Goal: Complete application form: Complete application form

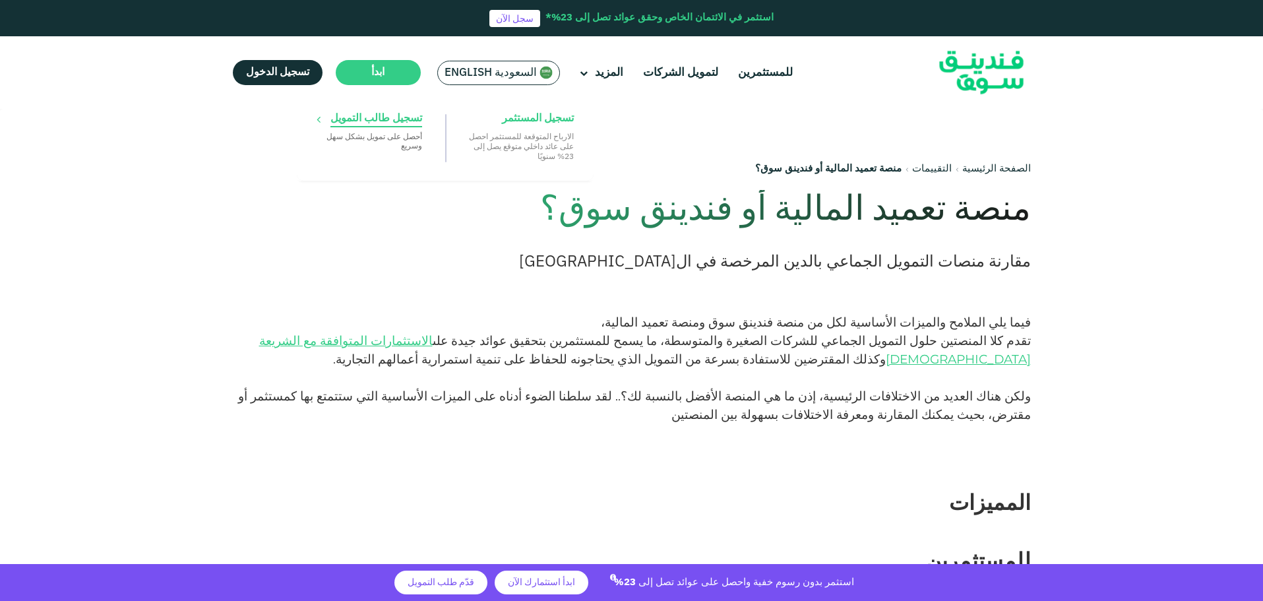
click at [387, 117] on span "تسجيل طالب التمويل" at bounding box center [377, 119] width 92 height 15
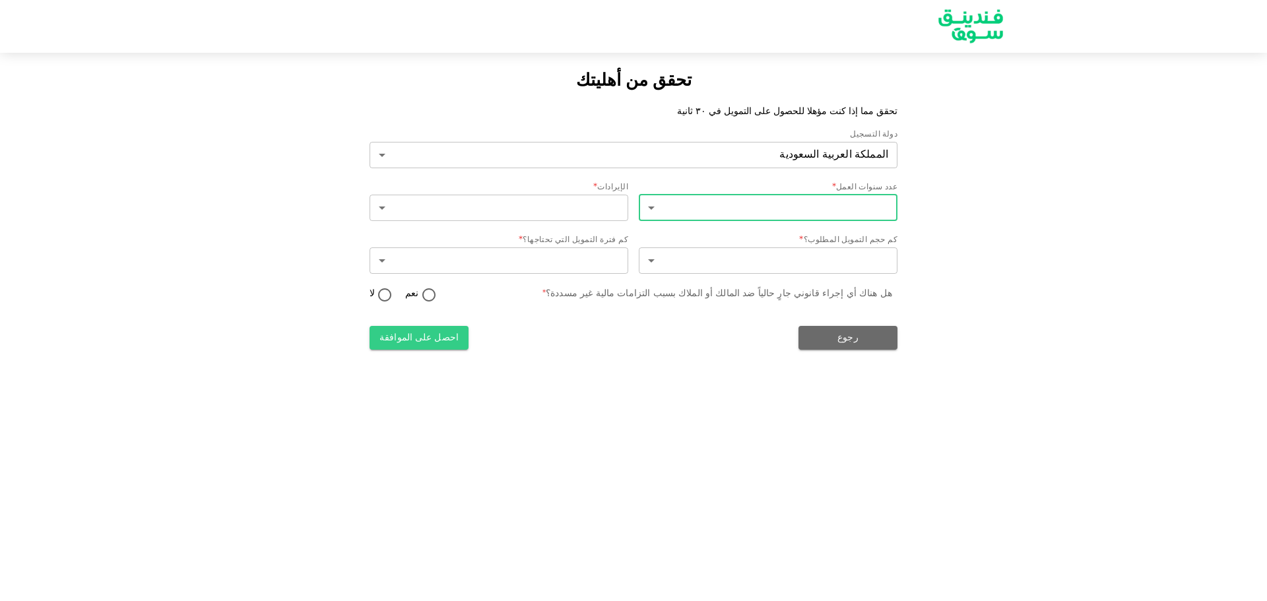
click at [662, 210] on body "تحقق من أهليتك تحقق مما إذا كنت مؤهلا للحصول على التمويل في ٣٠ ثانية دولة التسج…" at bounding box center [633, 300] width 1267 height 601
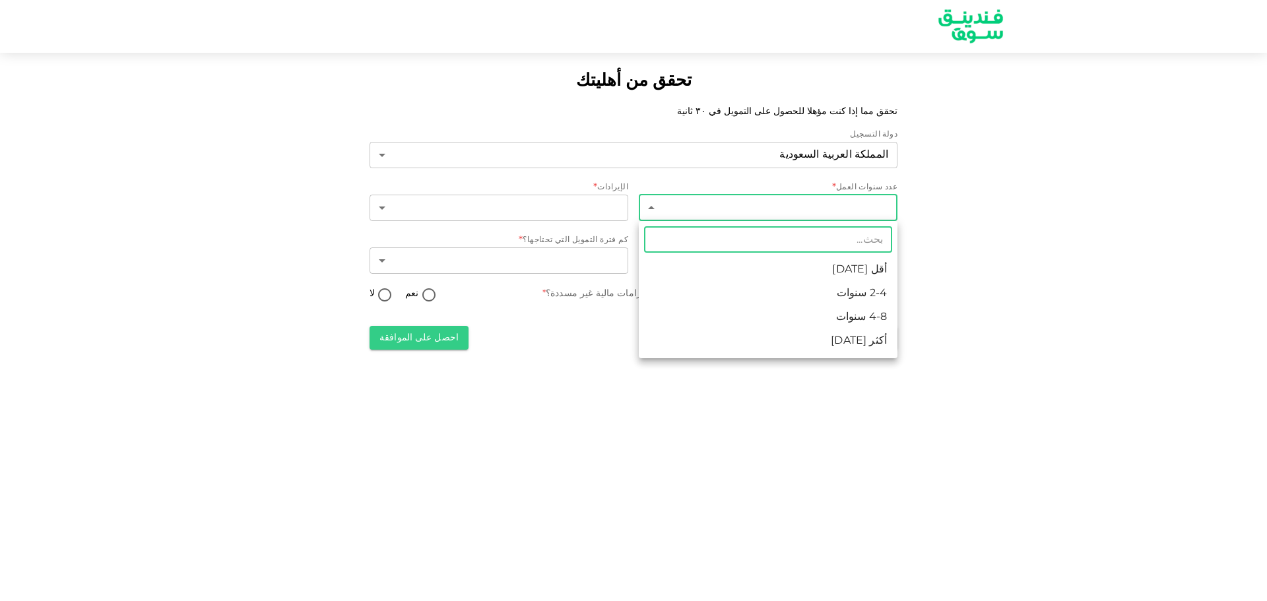
click at [777, 331] on li "أكثر [DATE]" at bounding box center [768, 341] width 259 height 24
type input "4"
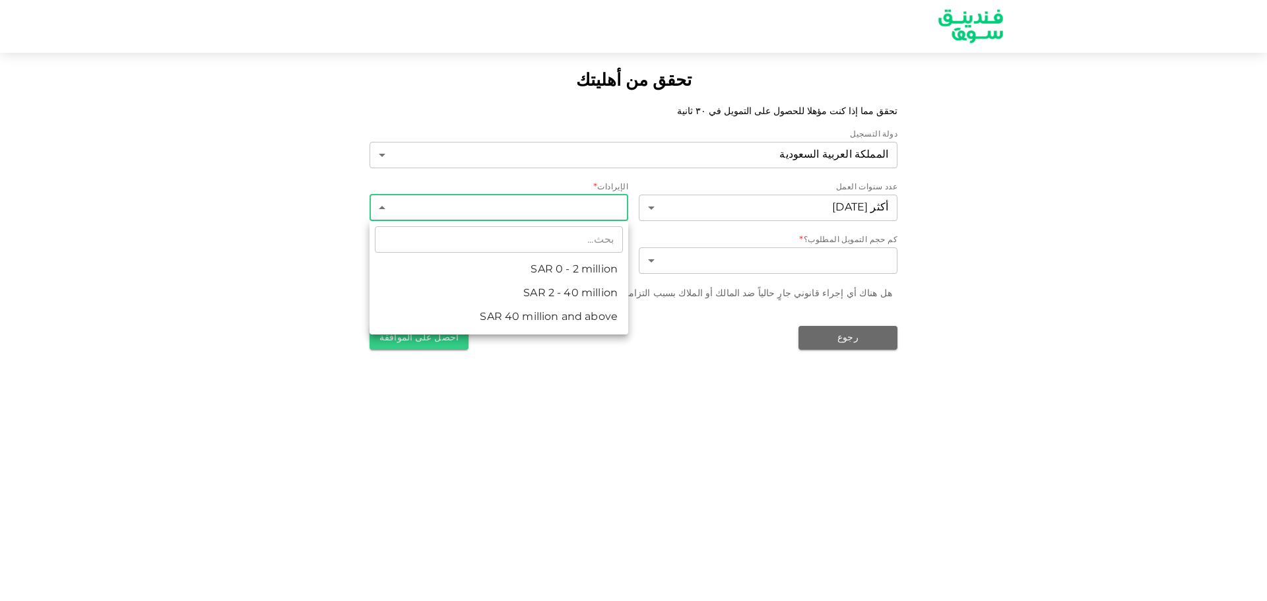
click at [523, 194] on body "تحقق من أهليتك تحقق مما إذا كنت مؤهلا للحصول على التمويل في ٣٠ ثانية دولة التسج…" at bounding box center [633, 300] width 1267 height 601
click at [576, 296] on li "ʢ 2 - 40 million" at bounding box center [498, 294] width 259 height 24
type input "2"
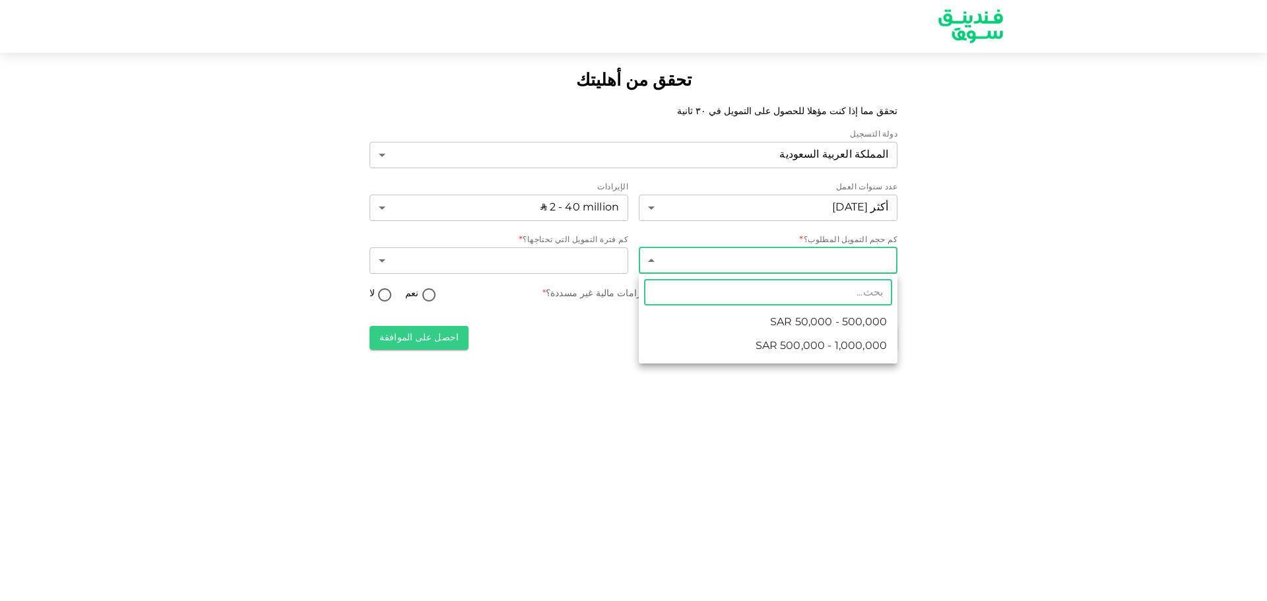
click at [717, 265] on body "تحقق من أهليتك تحقق مما إذا كنت مؤهلا للحصول على التمويل في ٣٠ ثانية دولة التسج…" at bounding box center [633, 300] width 1267 height 601
click at [758, 338] on li "ʢ 500,000 - 1,000,000" at bounding box center [768, 347] width 259 height 24
type input "2"
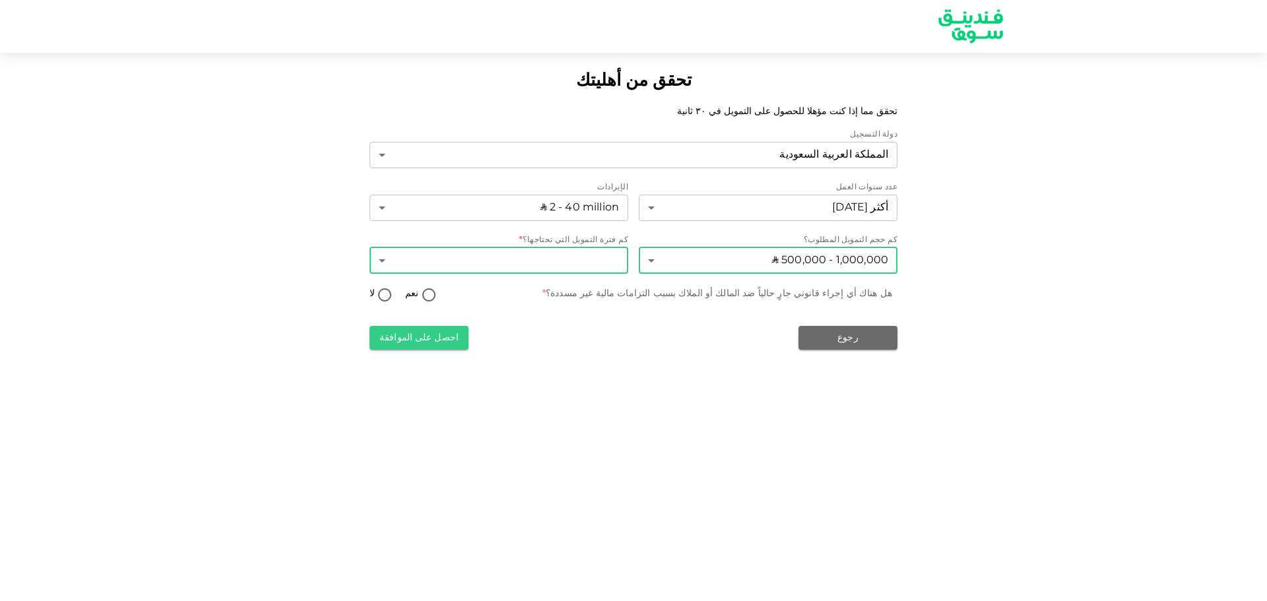
click at [571, 267] on body "تحقق من أهليتك تحقق مما إذا كنت مؤهلا للحصول على التمويل في ٣٠ ثانية دولة التسج…" at bounding box center [633, 300] width 1267 height 601
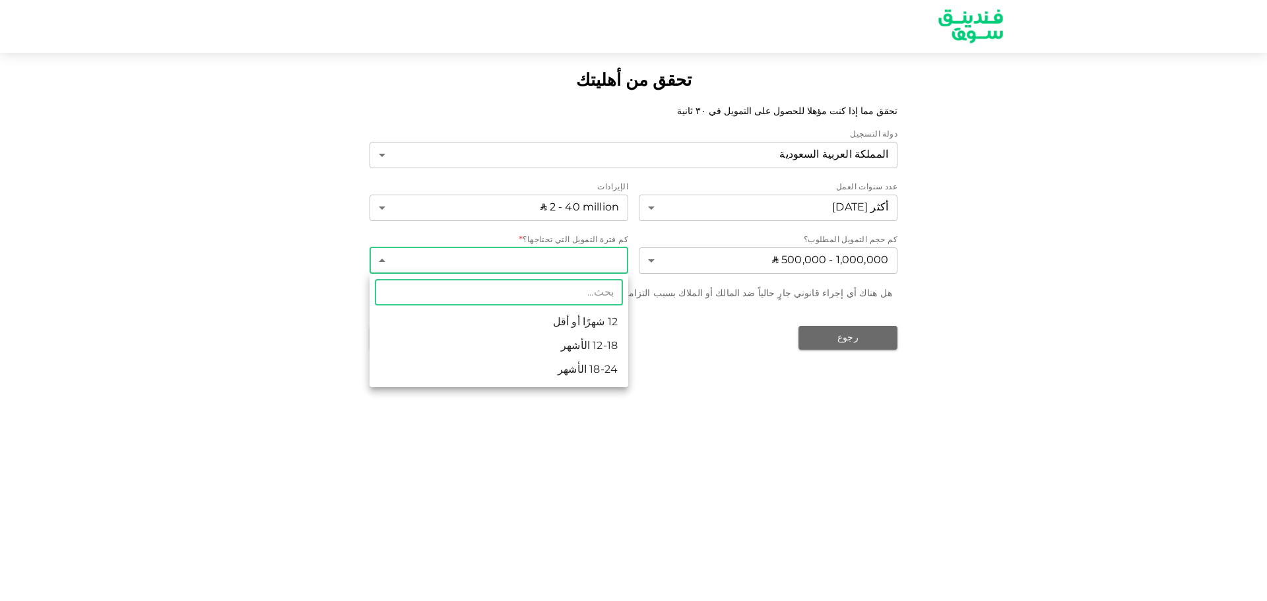
click at [583, 367] on li "18-24 الأشهر" at bounding box center [498, 370] width 259 height 24
type input "3"
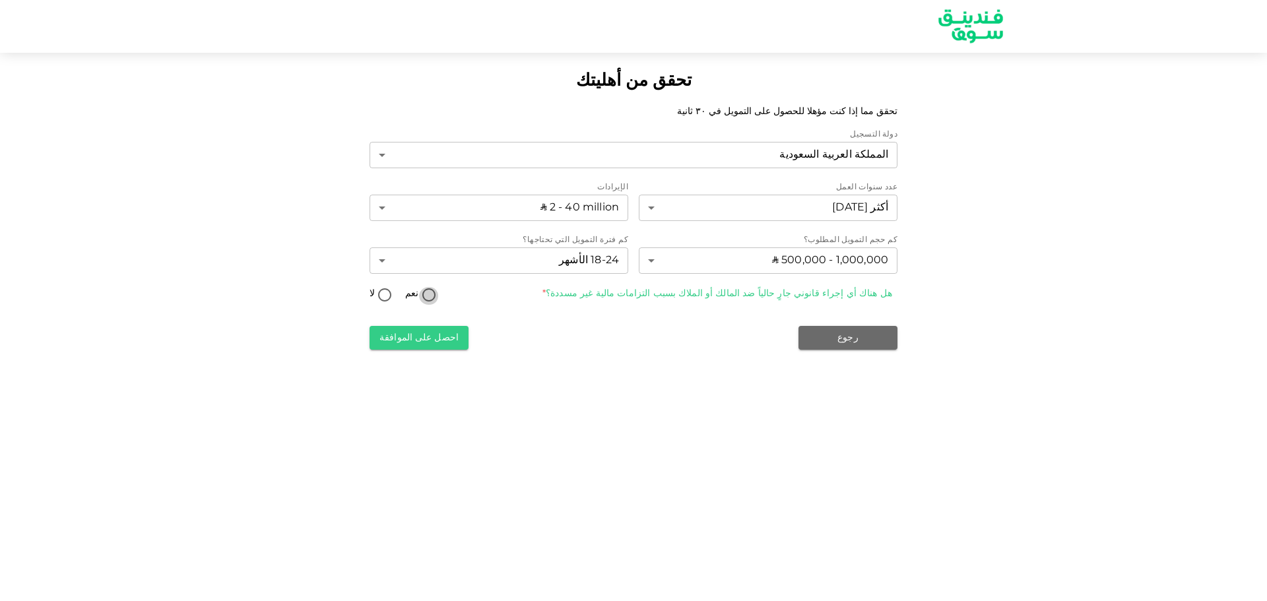
click at [420, 301] on input "نعم" at bounding box center [429, 296] width 20 height 18
radio input "true"
click at [447, 335] on button "احصل على الموافقة" at bounding box center [418, 338] width 99 height 24
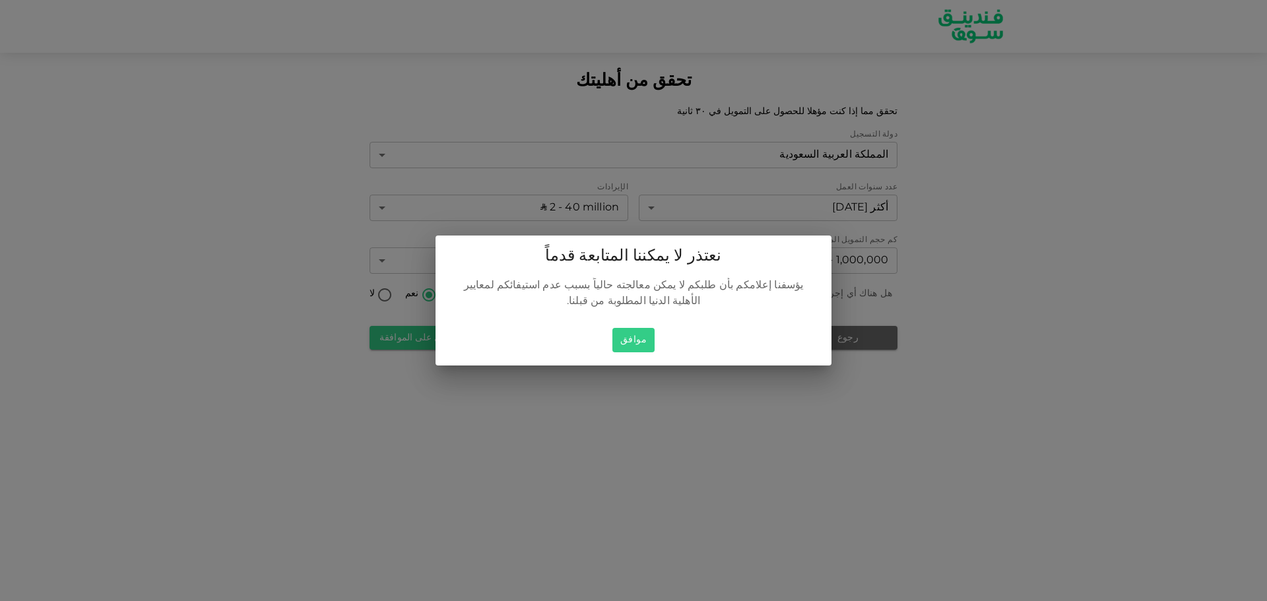
click at [646, 341] on button "موافق" at bounding box center [633, 340] width 42 height 24
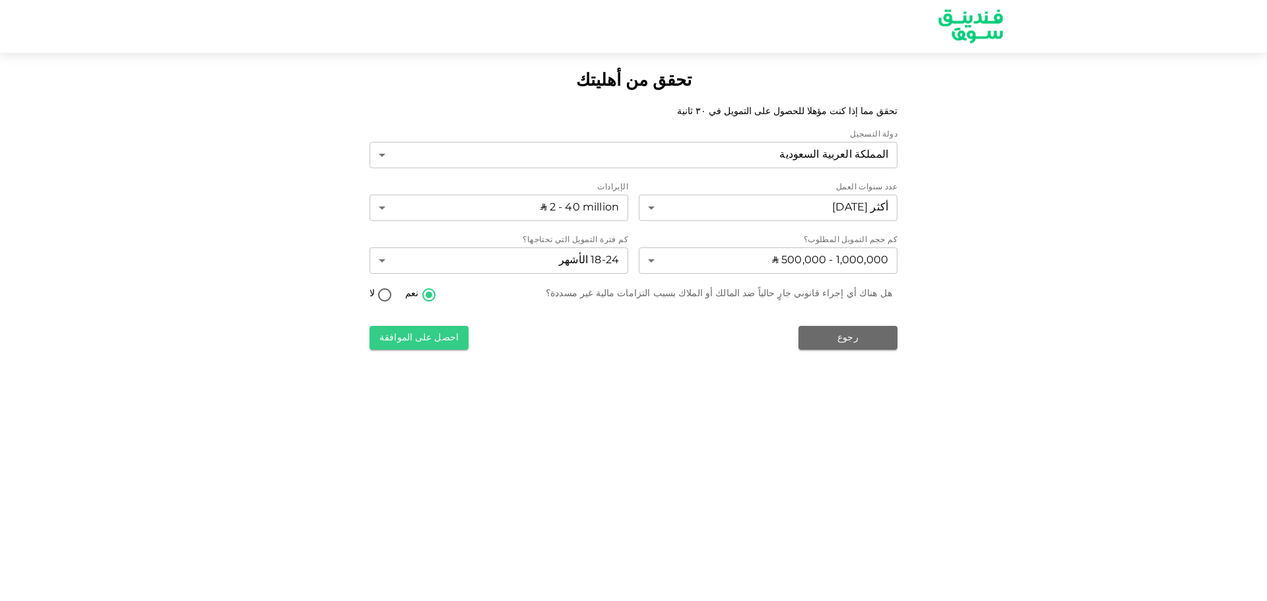
click at [601, 276] on div "18-24 الأشهر 3 ​" at bounding box center [498, 261] width 259 height 29
click at [645, 253] on body "تحقق من أهليتك تحقق مما إذا كنت مؤهلا للحصول على التمويل في ٣٠ ثانية دولة التسج…" at bounding box center [633, 300] width 1267 height 601
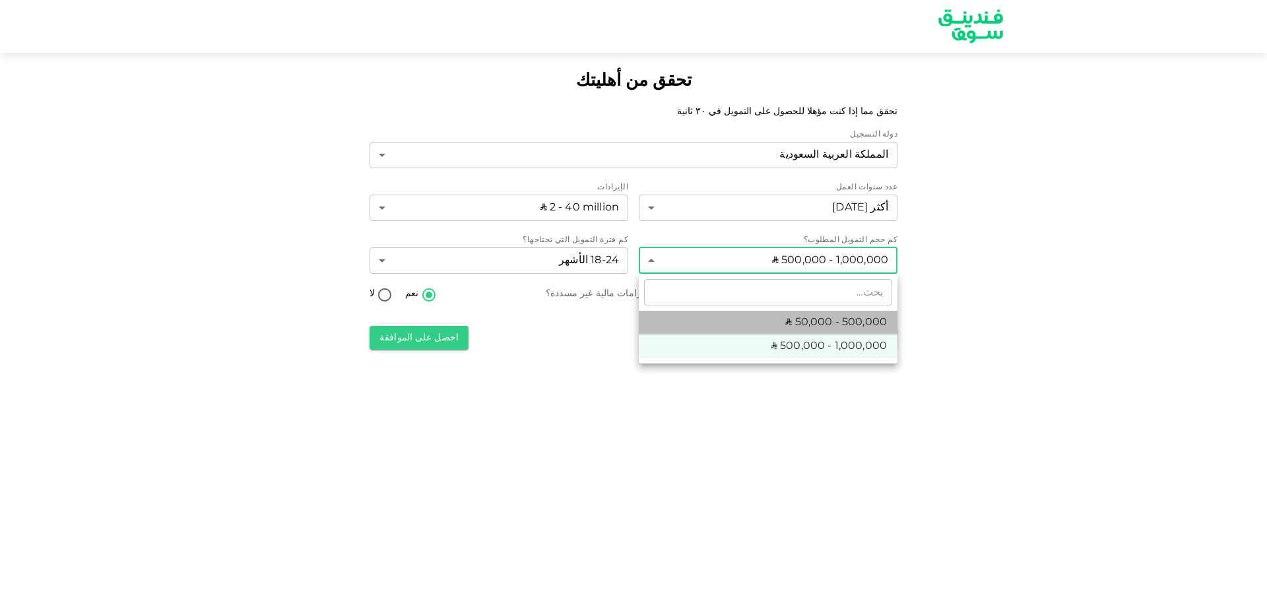
click at [666, 325] on li "ʢ 50,000 - 500,000" at bounding box center [768, 323] width 259 height 24
type input "1"
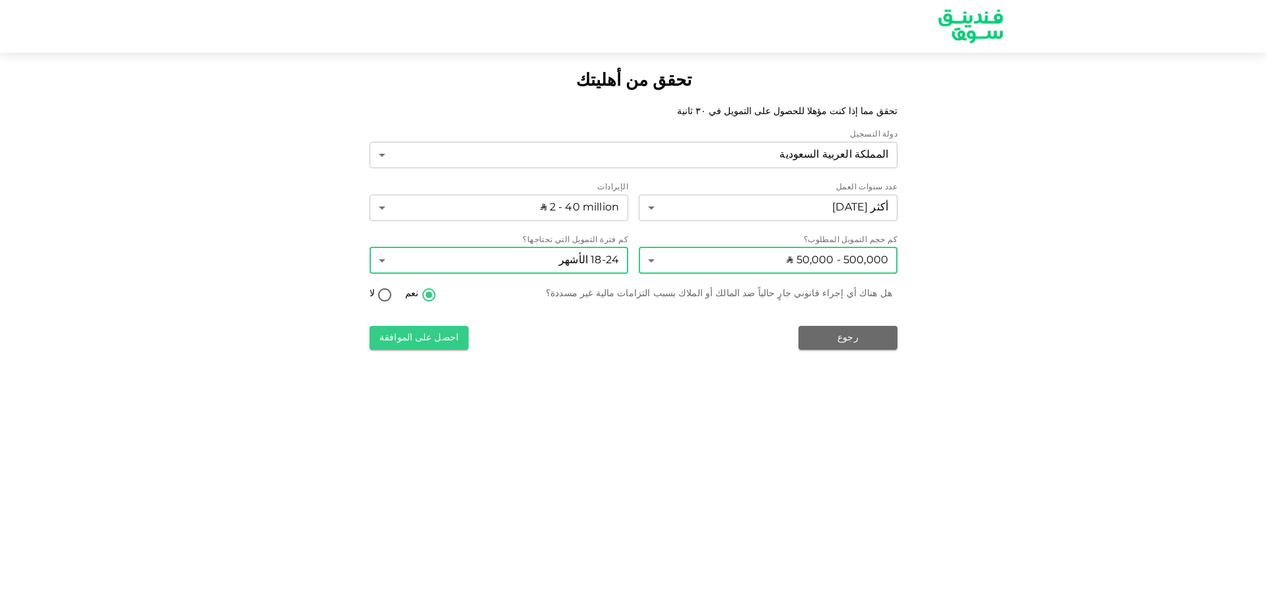
click at [584, 247] on body "تحقق من أهليتك تحقق مما إذا كنت مؤهلا للحصول على التمويل في ٣٠ ثانية دولة التسج…" at bounding box center [633, 300] width 1267 height 601
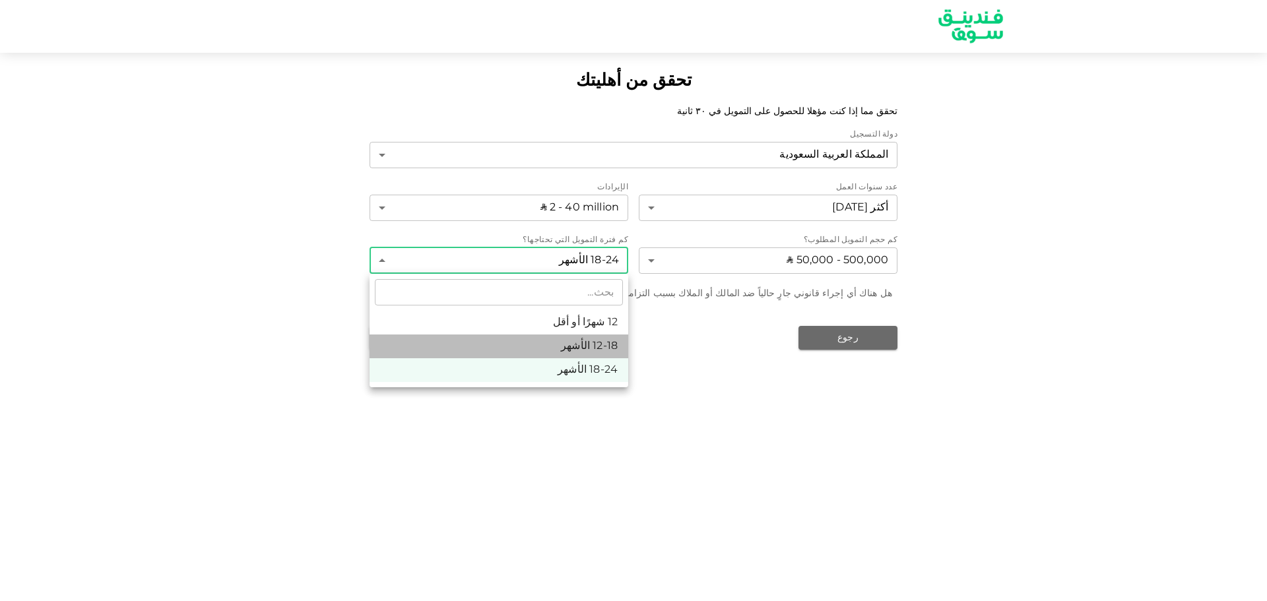
click at [587, 353] on li "12-18 الأشهر" at bounding box center [498, 347] width 259 height 24
type input "2"
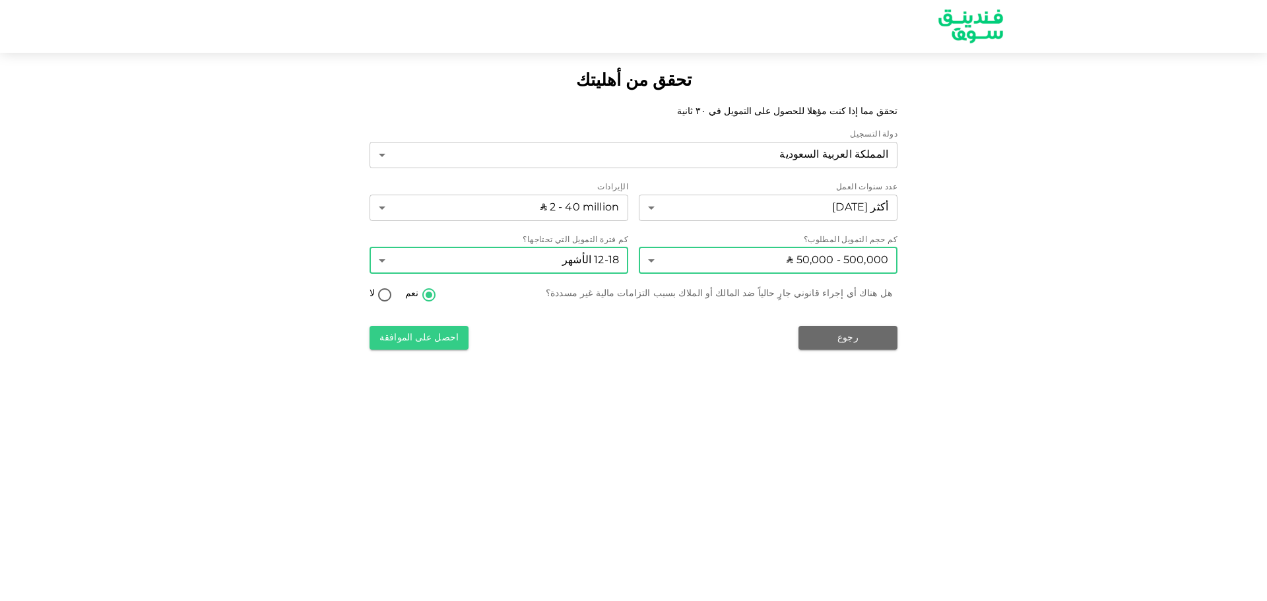
click at [687, 257] on body "تحقق من أهليتك تحقق مما إذا كنت مؤهلا للحصول على التمويل في ٣٠ ثانية دولة التسج…" at bounding box center [633, 300] width 1267 height 601
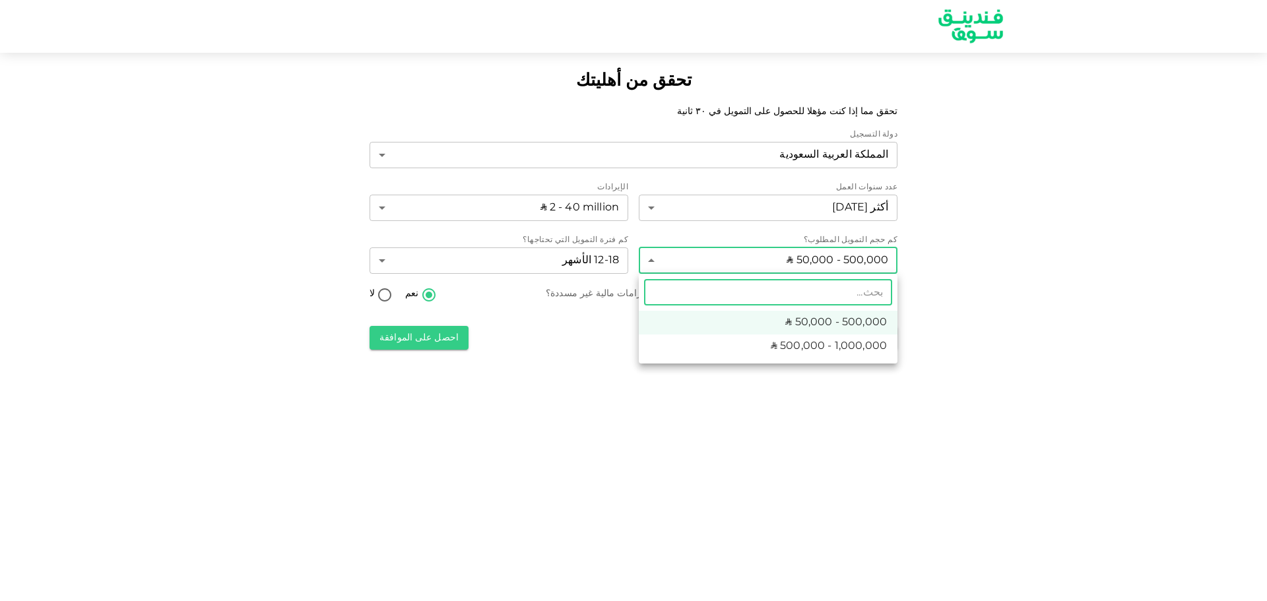
click at [669, 348] on li "ʢ 500,000 - 1,000,000" at bounding box center [768, 347] width 259 height 24
type input "2"
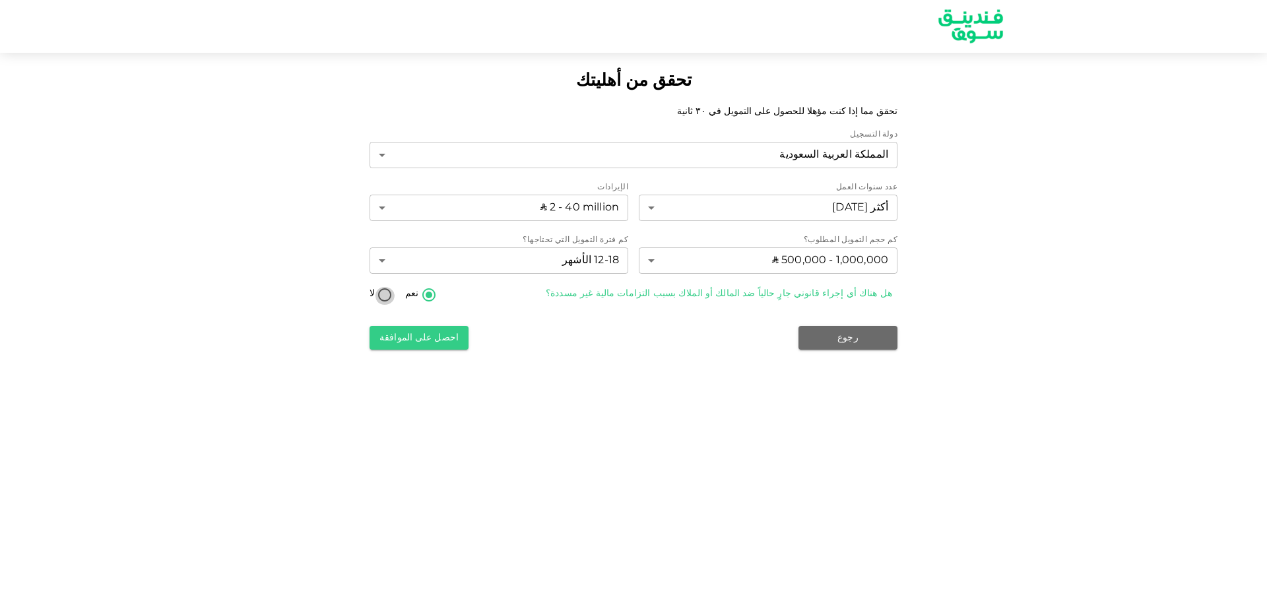
click at [391, 294] on input "لا" at bounding box center [385, 296] width 20 height 18
radio input "true"
drag, startPoint x: 416, startPoint y: 343, endPoint x: 482, endPoint y: 475, distance: 147.2
click at [482, 475] on div "تحقق من أهليتك تحقق مما إذا كنت مؤهلا للحصول على التمويل في ٣٠ ثانية دولة التسج…" at bounding box center [633, 300] width 1267 height 601
click at [443, 332] on button "احصل على الموافقة" at bounding box center [418, 338] width 99 height 24
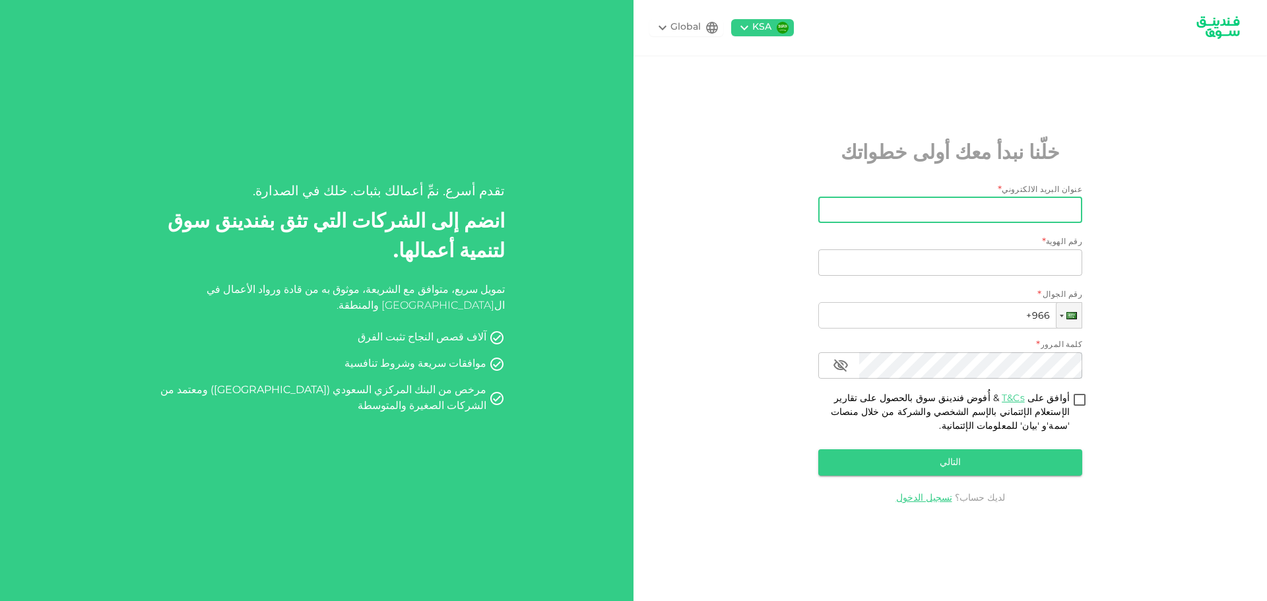
click at [936, 213] on input "عنوان البريد الالكتروني" at bounding box center [957, 210] width 249 height 26
type input "س"
type input "saftco@saftaibah.com"
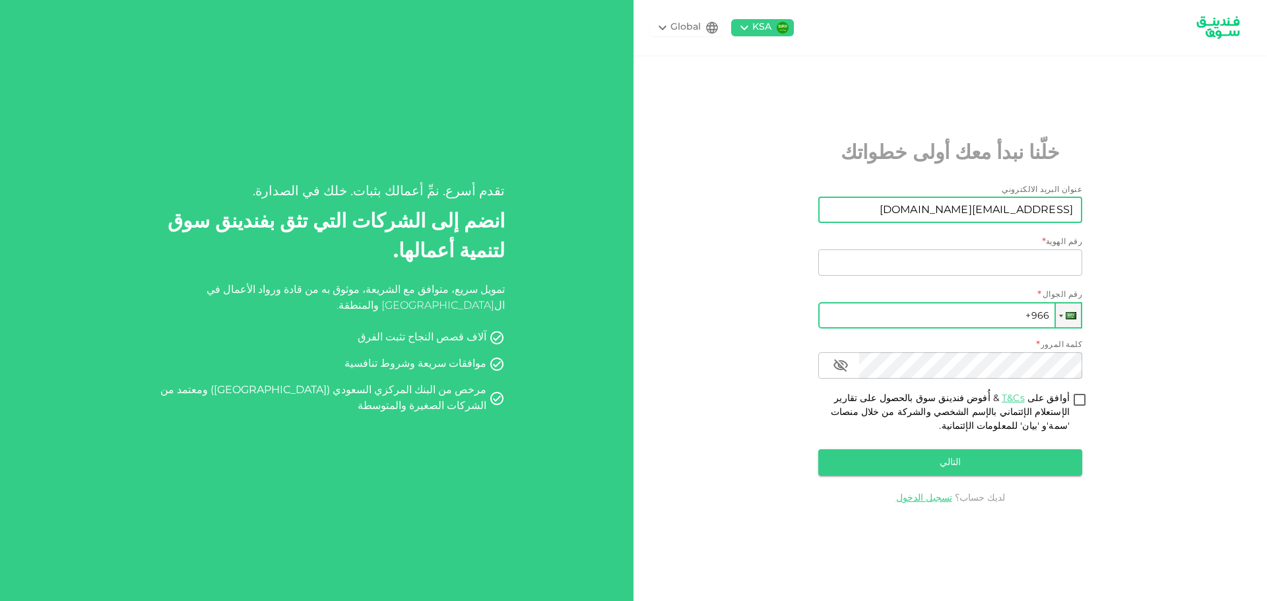
drag, startPoint x: 1006, startPoint y: 266, endPoint x: 1000, endPoint y: 307, distance: 41.3
click at [1000, 307] on div "عنوان البريد الالكتروني عنوان البريد الالكتروني saftco@saftaibah.com عنوان البر…" at bounding box center [950, 333] width 264 height 298
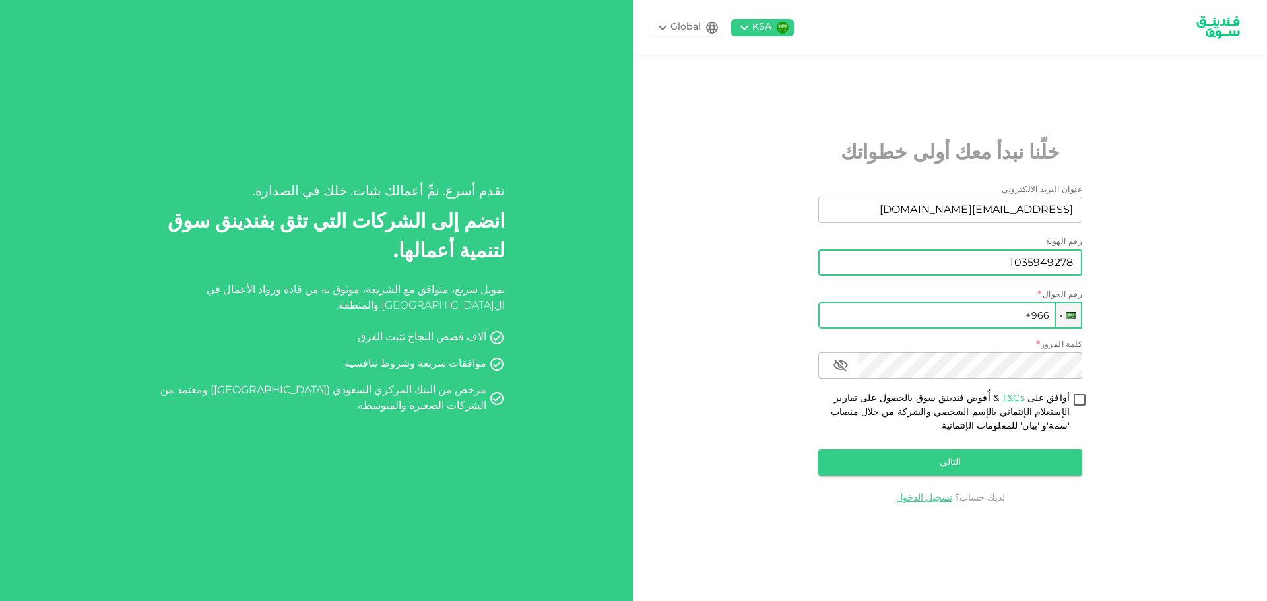
type input "1035949278"
click at [1001, 315] on input "+966" at bounding box center [950, 315] width 264 height 26
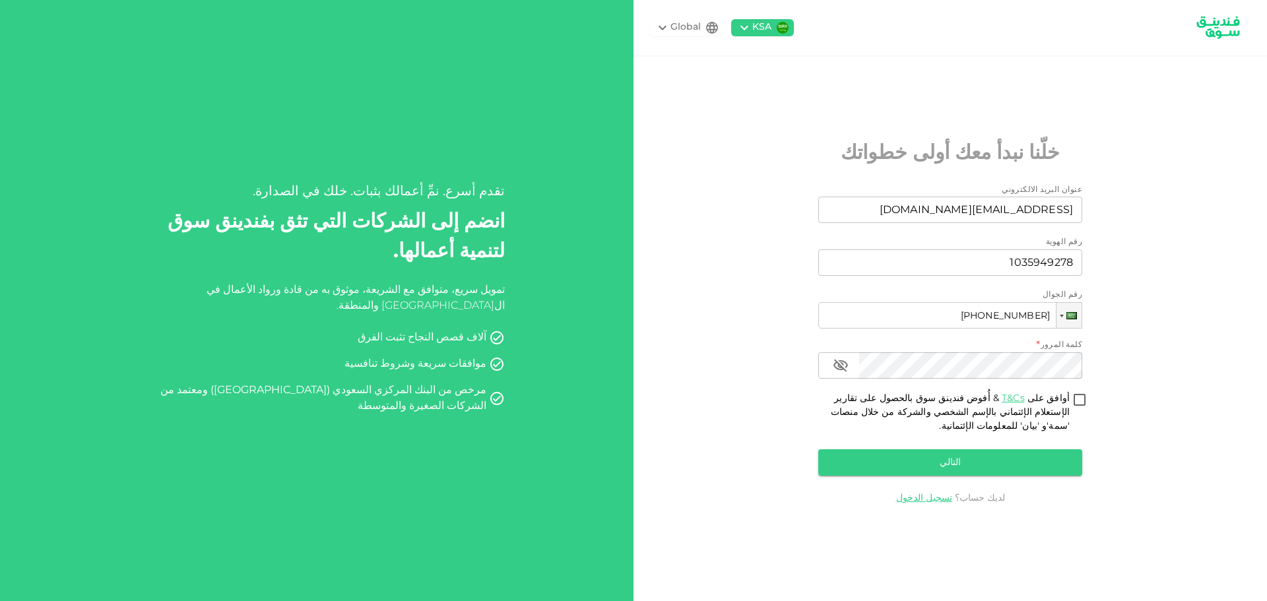
type input "+966 050 530 748 1"
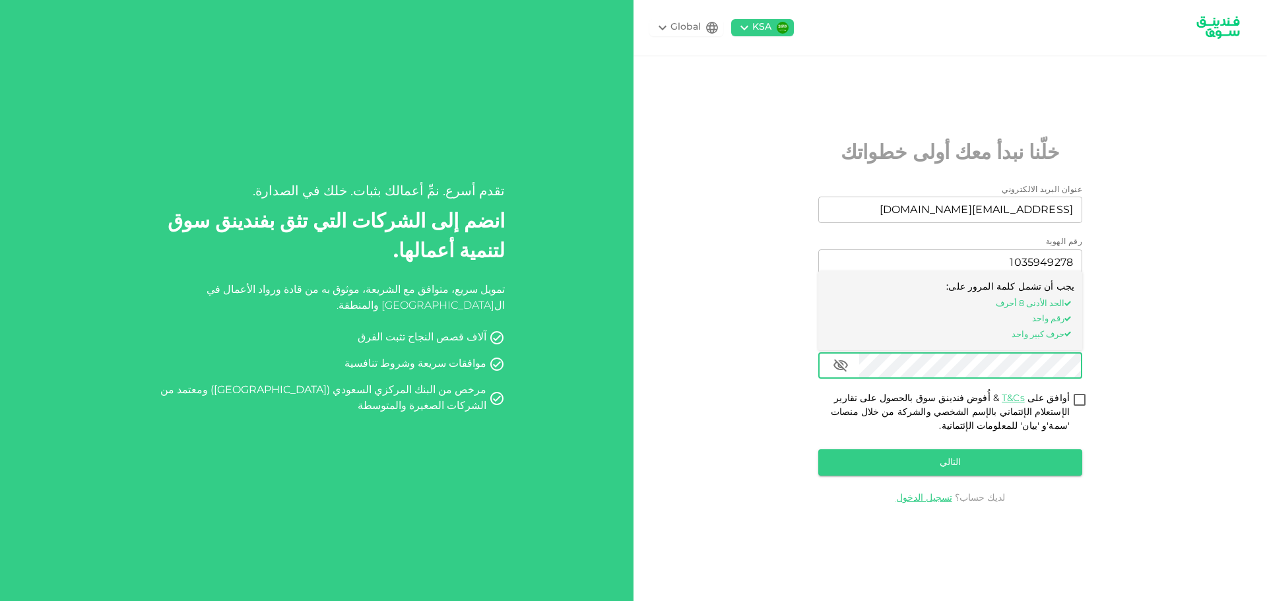
click at [726, 399] on div "KSA Global خلّنا نبدأ معك أولى خطواتك عنوان البريد الالكتروني عنوان البريد الال…" at bounding box center [949, 300] width 633 height 601
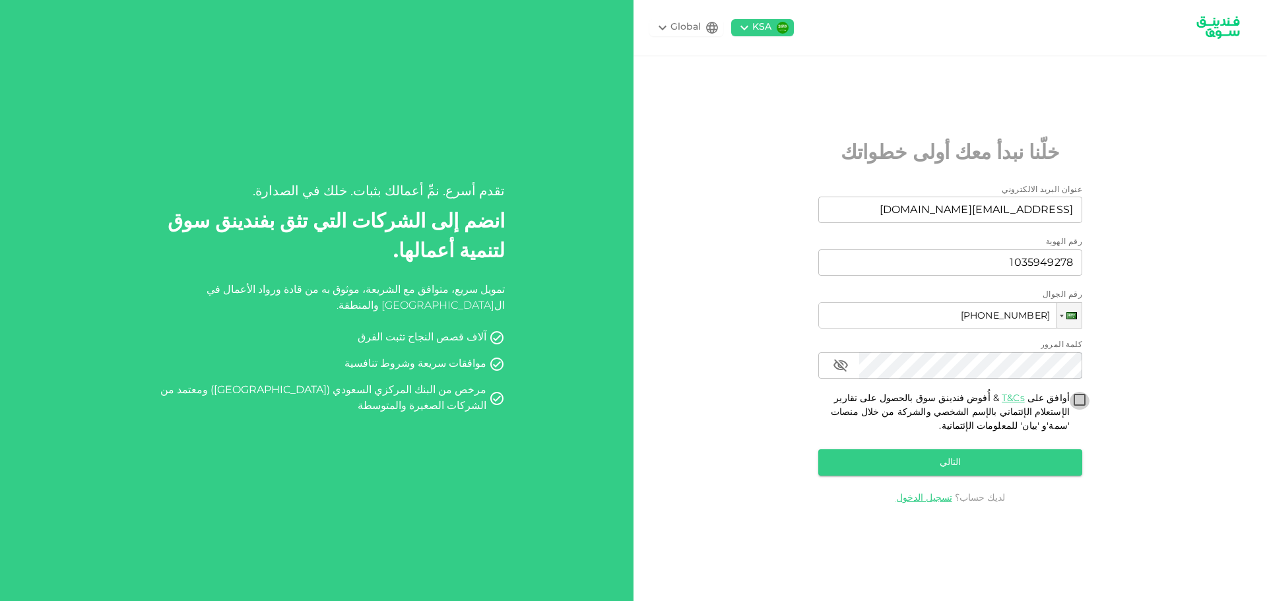
click at [1077, 403] on input "أوافق على T&Cs & أُفوض فندينق سوق بالحصول على تقارير الإستعلام الإئتماني بالإسم…" at bounding box center [1080, 401] width 20 height 18
checkbox input "true"
